Goal: Task Accomplishment & Management: Manage account settings

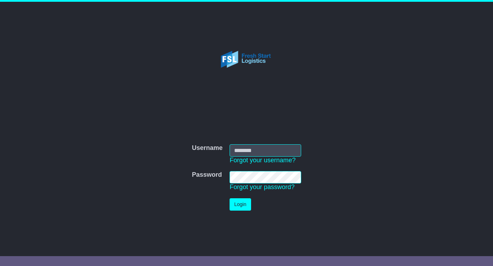
type input "**********"
click at [243, 209] on button "Login" at bounding box center [240, 204] width 21 height 12
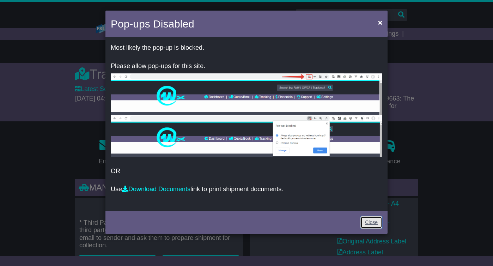
click at [373, 226] on link "Close" at bounding box center [372, 222] width 22 height 12
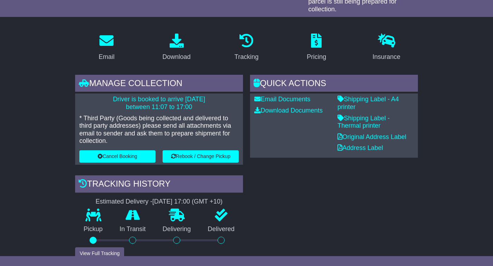
scroll to position [105, 0]
click at [226, 150] on button "Rebook / Change Pickup" at bounding box center [201, 156] width 76 height 12
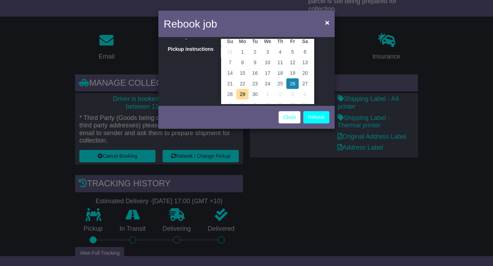
scroll to position [42, 0]
click at [241, 92] on td "29" at bounding box center [242, 92] width 13 height 11
type input "**********"
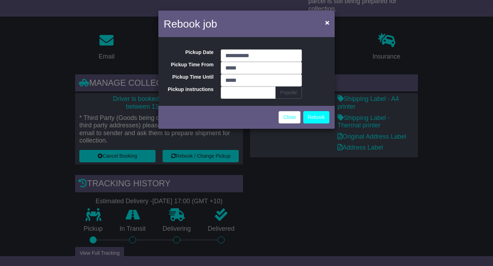
scroll to position [0, 0]
click at [252, 69] on input "*****" at bounding box center [261, 68] width 81 height 12
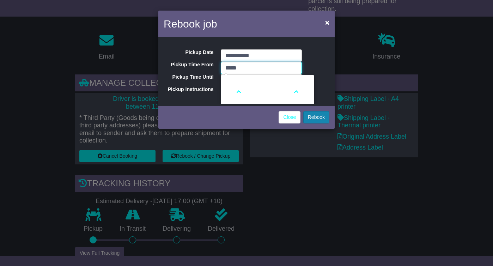
type input "*****"
click at [318, 119] on button "Rebook" at bounding box center [316, 117] width 26 height 12
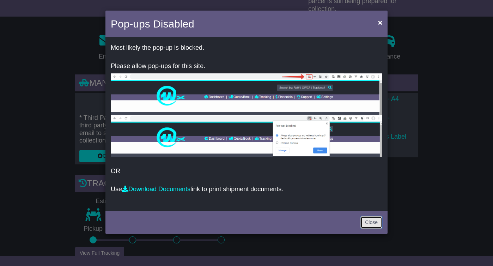
click at [371, 219] on link "Close" at bounding box center [372, 222] width 22 height 12
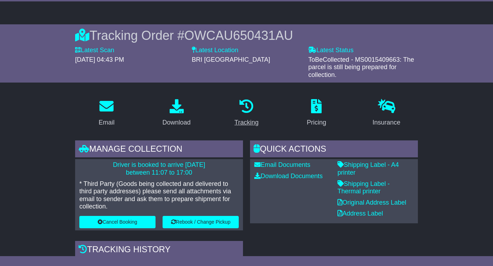
scroll to position [46, 0]
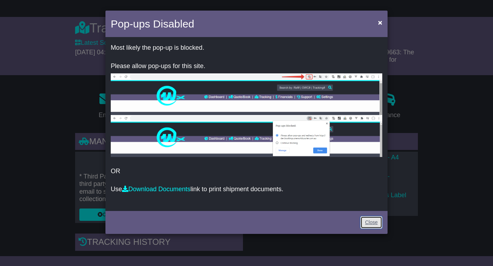
click at [370, 220] on link "Close" at bounding box center [372, 222] width 22 height 12
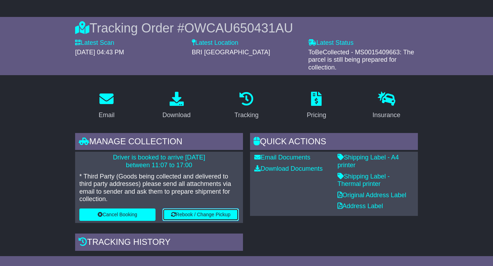
click at [193, 209] on button "Rebook / Change Pickup" at bounding box center [201, 215] width 76 height 12
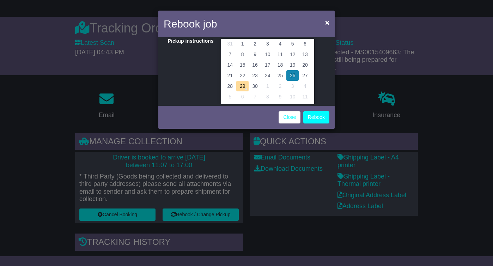
scroll to position [49, 0]
click at [242, 88] on td "29" at bounding box center [242, 85] width 13 height 11
type input "**********"
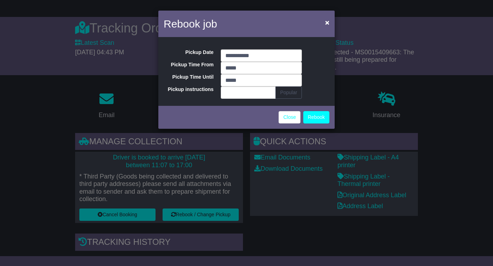
scroll to position [0, 0]
click at [263, 67] on input "*****" at bounding box center [261, 68] width 81 height 12
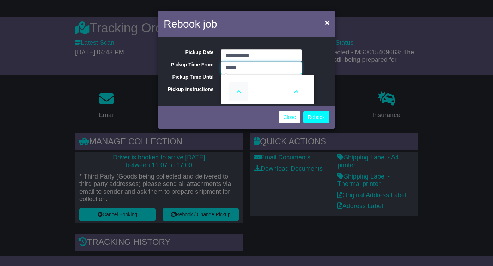
click at [239, 93] on icon at bounding box center [238, 91] width 19 height 19
click at [299, 91] on icon at bounding box center [296, 91] width 19 height 19
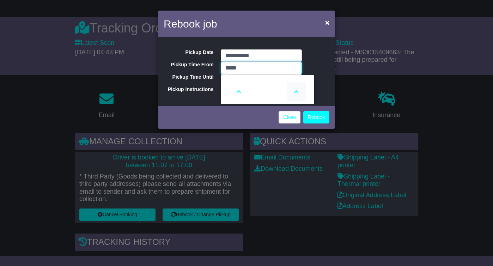
click at [299, 91] on icon at bounding box center [296, 91] width 19 height 19
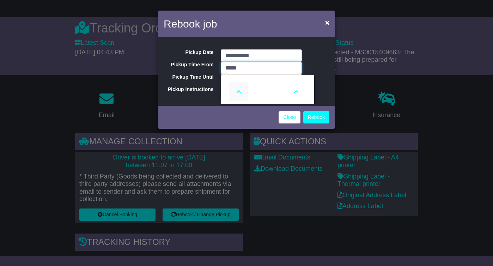
click at [238, 92] on icon at bounding box center [238, 91] width 19 height 19
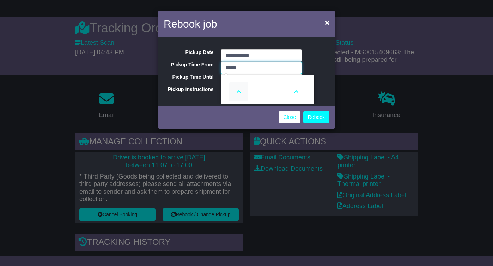
click at [238, 92] on icon at bounding box center [238, 91] width 19 height 19
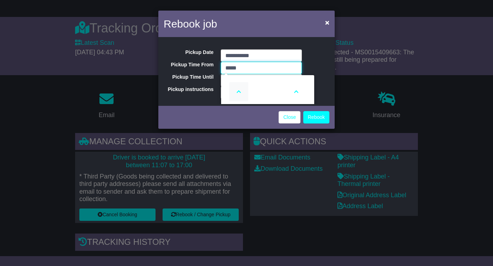
click at [238, 92] on icon at bounding box center [238, 91] width 19 height 19
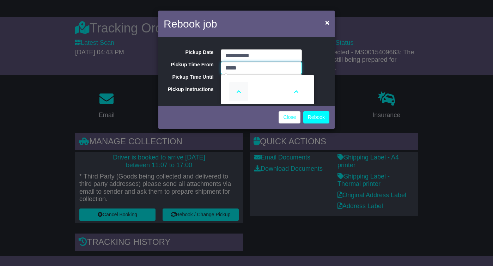
click at [238, 92] on icon at bounding box center [238, 91] width 19 height 19
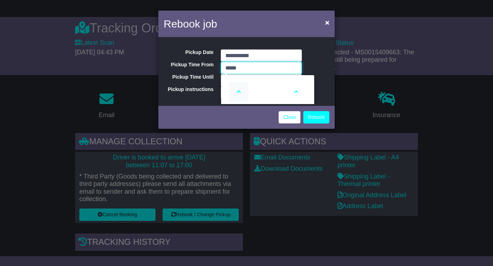
click at [238, 92] on icon at bounding box center [238, 91] width 19 height 19
click at [297, 90] on icon at bounding box center [296, 91] width 19 height 19
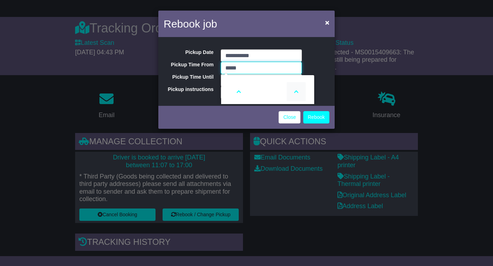
click at [297, 90] on icon at bounding box center [296, 91] width 19 height 19
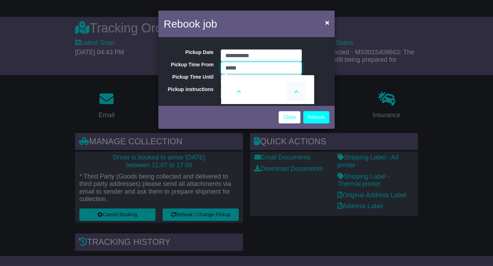
click at [297, 90] on icon at bounding box center [296, 91] width 19 height 19
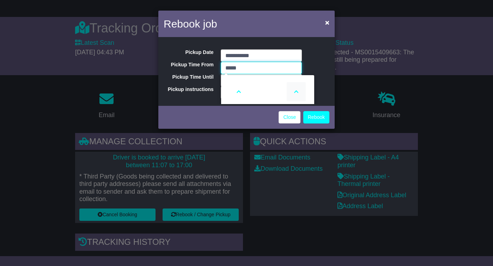
click at [297, 90] on icon at bounding box center [296, 91] width 19 height 19
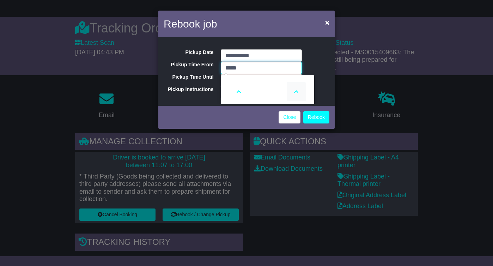
click at [297, 90] on icon at bounding box center [296, 91] width 19 height 19
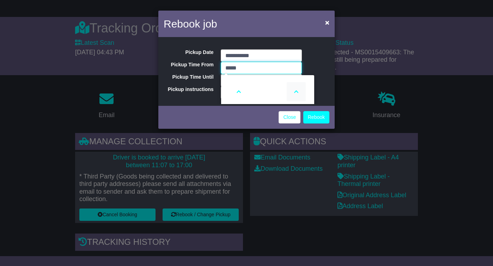
click at [297, 90] on icon at bounding box center [296, 91] width 19 height 19
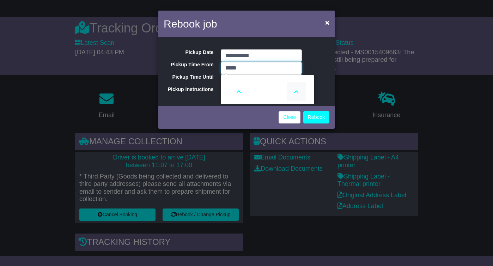
click at [297, 90] on icon at bounding box center [296, 91] width 19 height 19
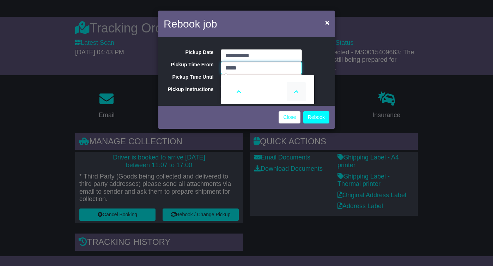
click at [297, 90] on icon at bounding box center [296, 91] width 19 height 19
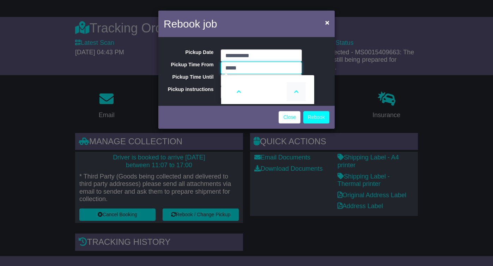
click at [297, 90] on icon at bounding box center [296, 91] width 19 height 19
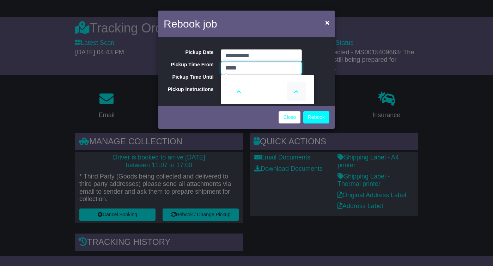
click at [297, 90] on icon at bounding box center [296, 91] width 19 height 19
click at [239, 90] on icon at bounding box center [238, 91] width 19 height 19
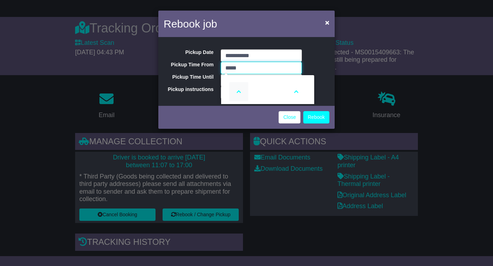
click at [239, 90] on icon at bounding box center [238, 91] width 19 height 19
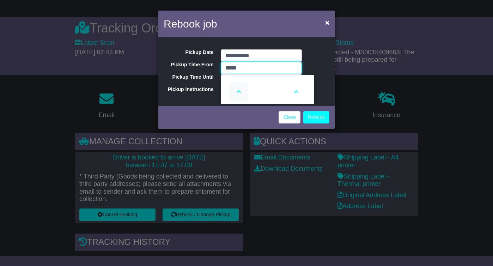
click at [239, 90] on icon at bounding box center [238, 91] width 19 height 19
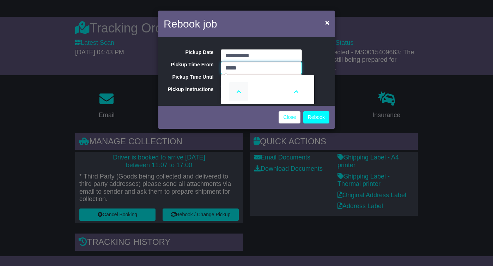
click at [239, 90] on icon at bounding box center [238, 91] width 19 height 19
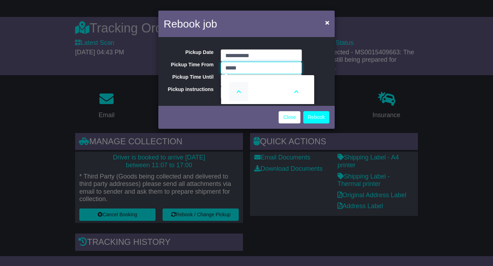
click at [239, 90] on icon at bounding box center [238, 91] width 19 height 19
type input "*****"
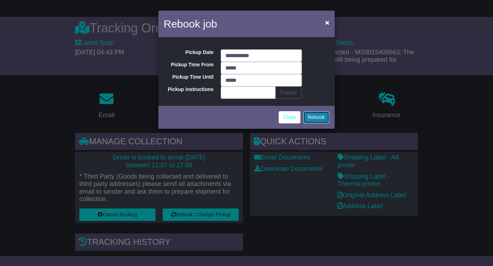
click at [308, 115] on button "Rebook" at bounding box center [316, 117] width 26 height 12
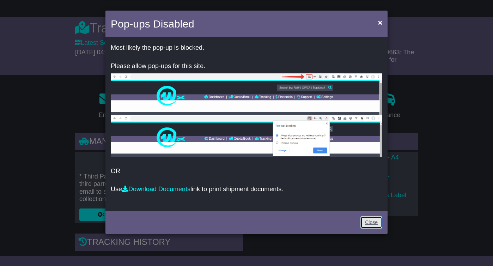
click at [367, 222] on link "Close" at bounding box center [372, 222] width 22 height 12
